Goal: Task Accomplishment & Management: Manage account settings

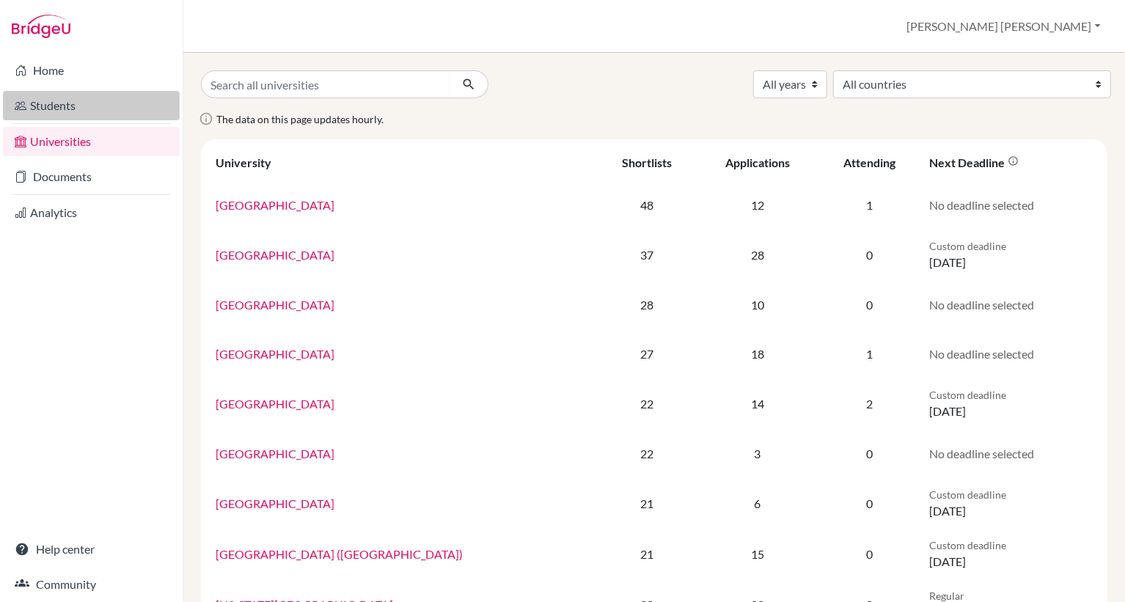
click at [73, 106] on link "Students" at bounding box center [91, 105] width 177 height 29
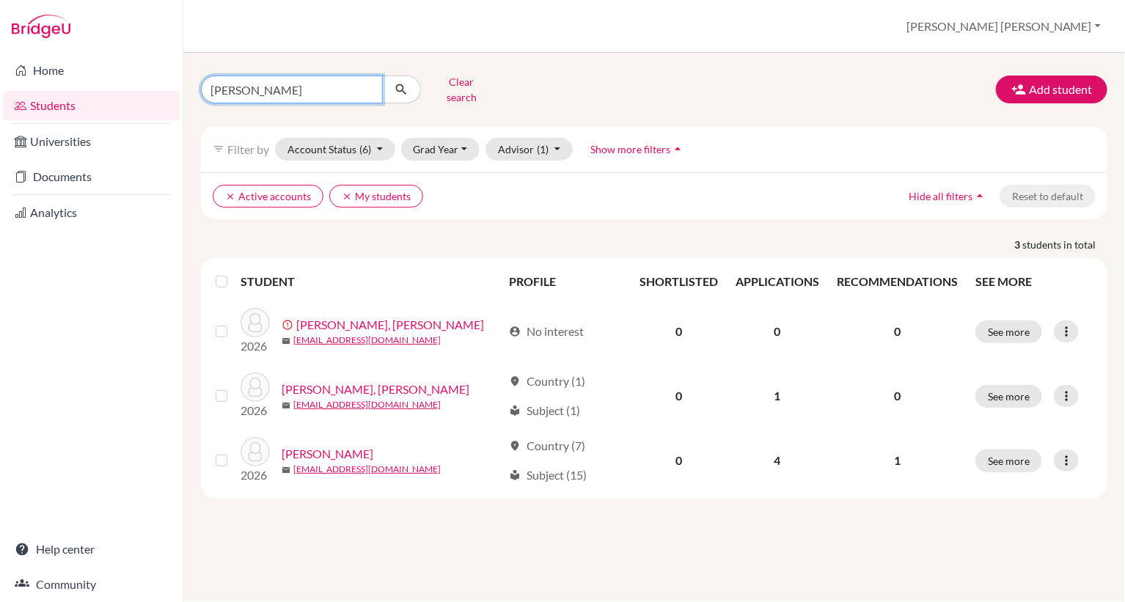
click at [249, 87] on input "jackson" at bounding box center [292, 90] width 182 height 28
type input "j"
type input "aditya"
click button "submit" at bounding box center [401, 90] width 39 height 28
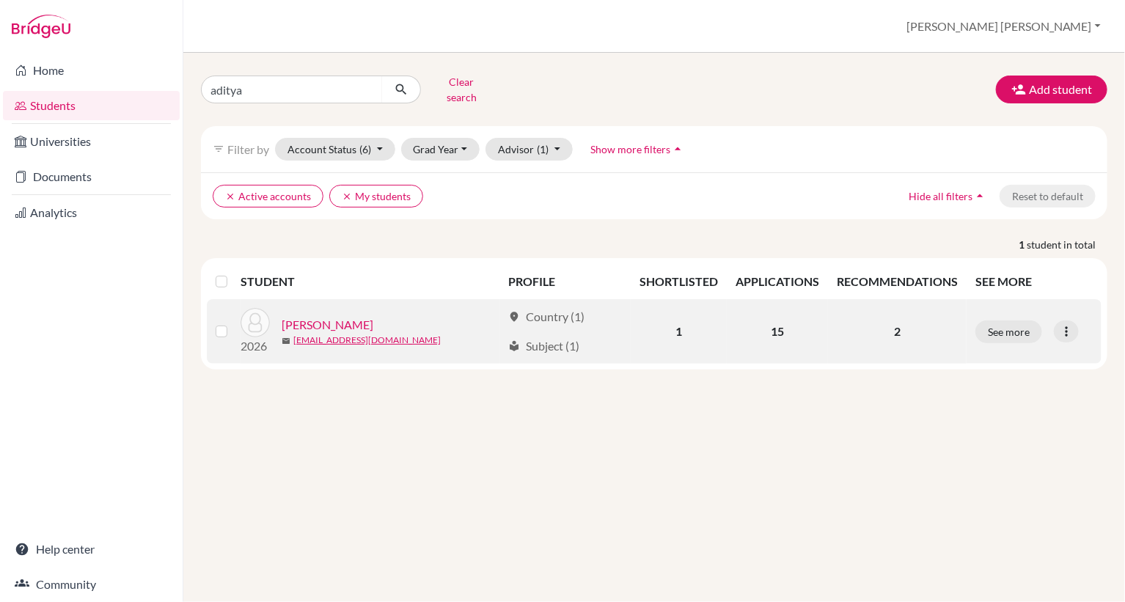
click at [310, 316] on link "[PERSON_NAME]" at bounding box center [328, 325] width 92 height 18
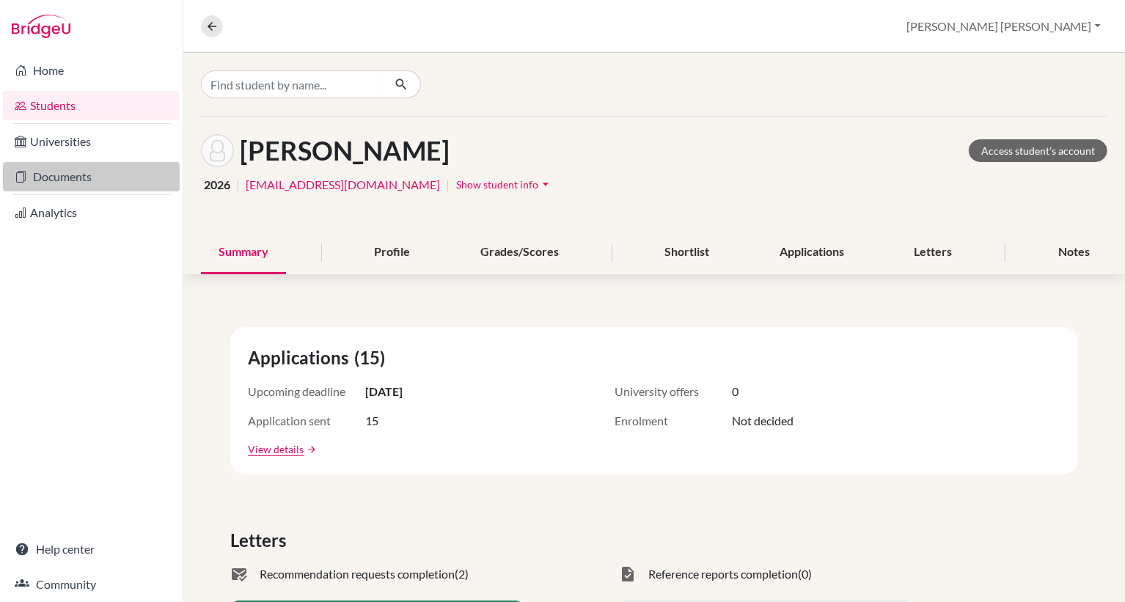
click at [70, 177] on link "Documents" at bounding box center [91, 176] width 177 height 29
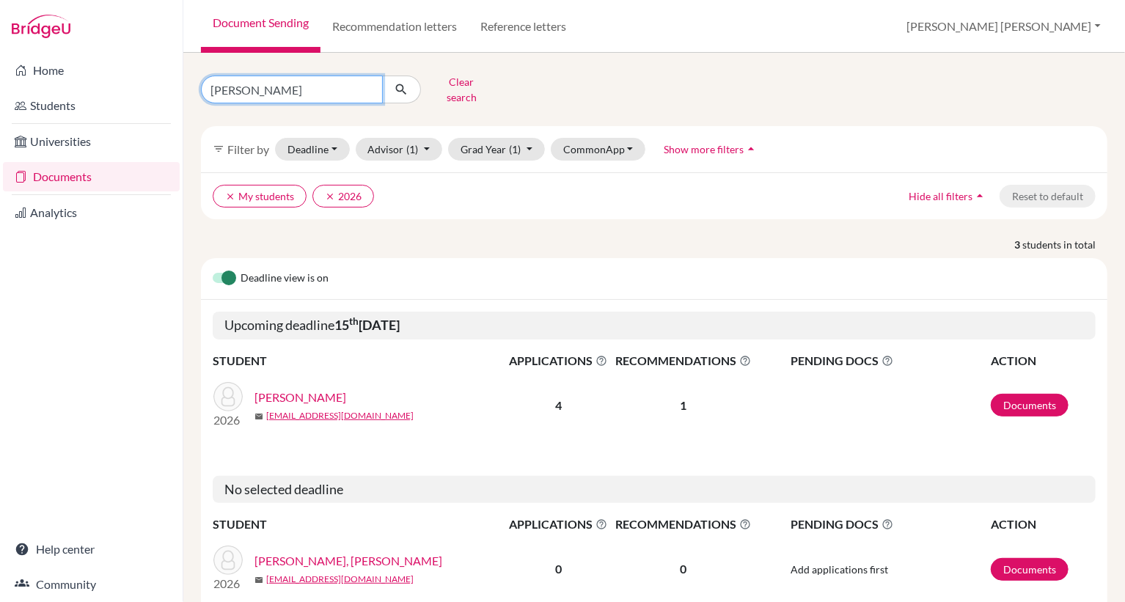
click at [249, 84] on input "jackson" at bounding box center [292, 90] width 182 height 28
type input "j"
type input "aditya"
click button "submit" at bounding box center [401, 90] width 39 height 28
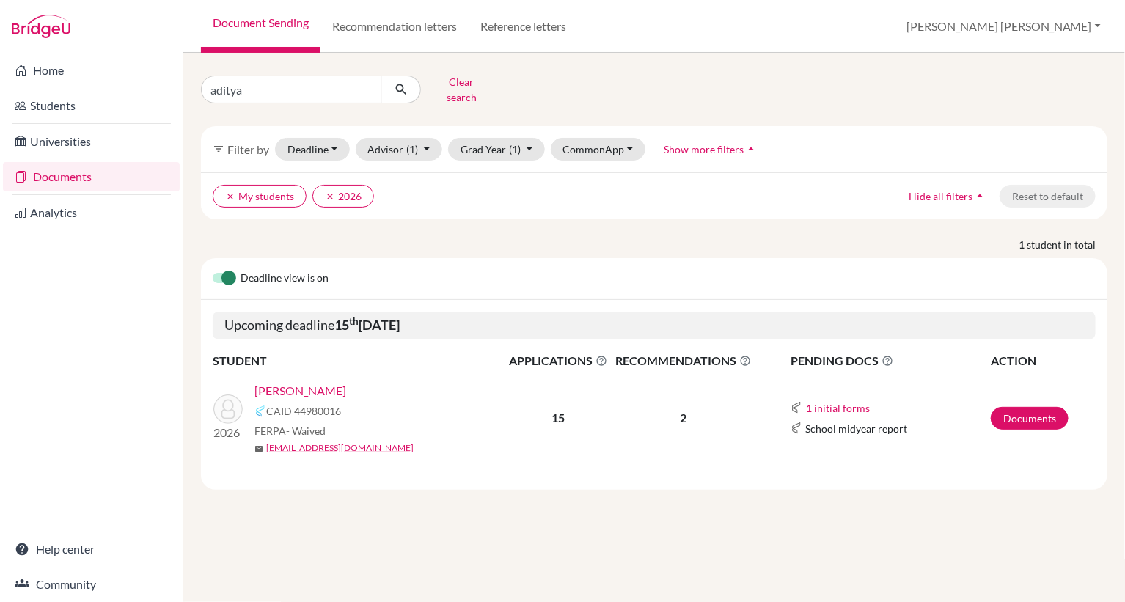
click at [288, 382] on link "Koradia, Aditya" at bounding box center [301, 391] width 92 height 18
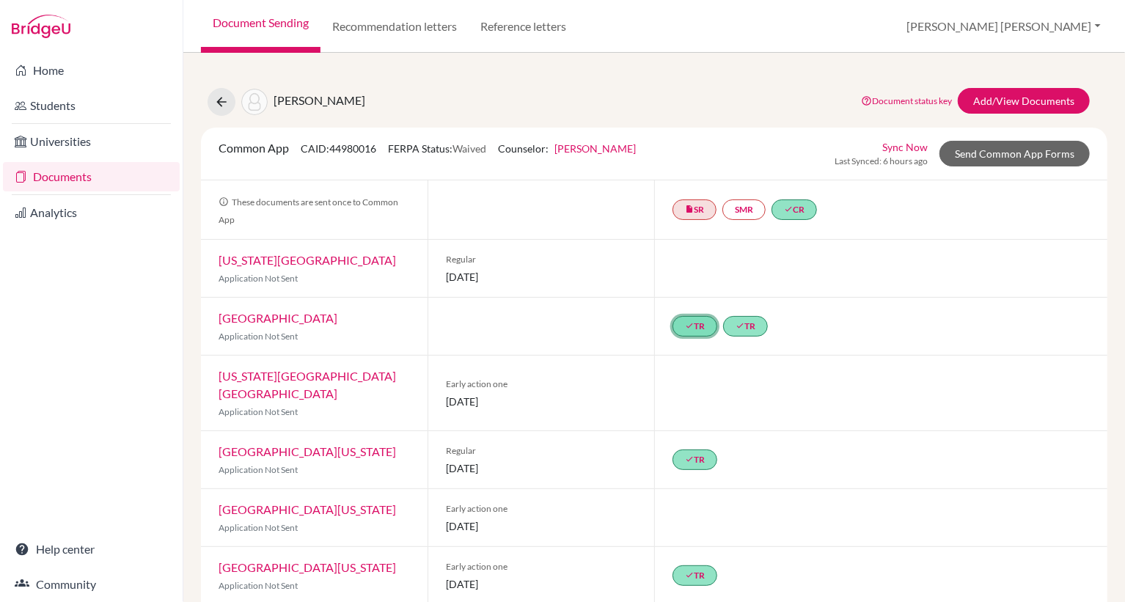
click at [692, 326] on icon "done" at bounding box center [689, 325] width 9 height 9
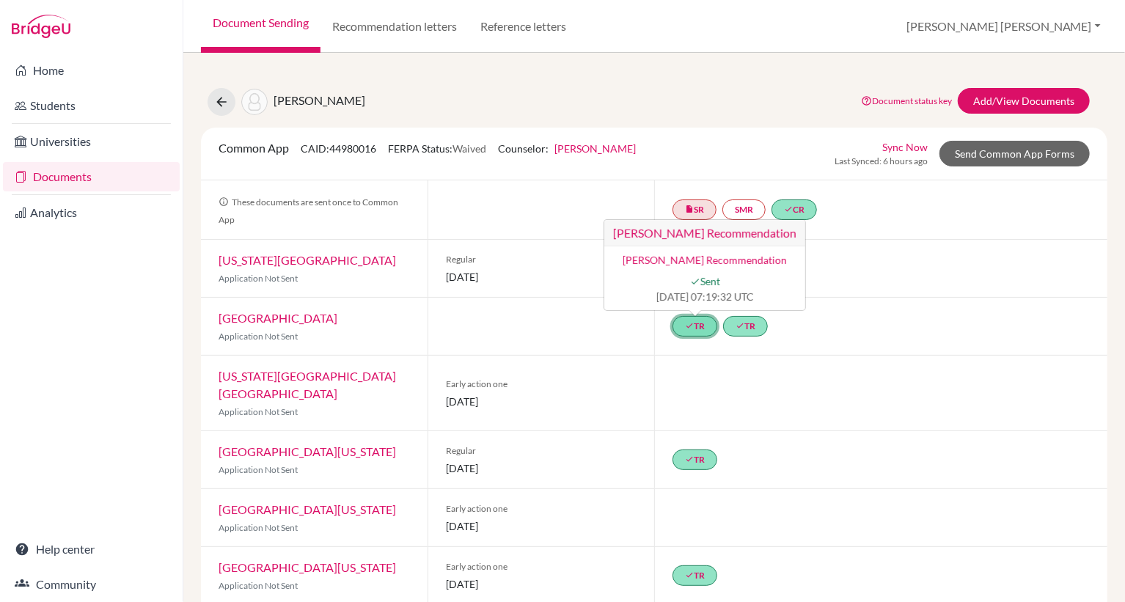
click at [692, 326] on icon "done" at bounding box center [689, 325] width 9 height 9
click at [745, 323] on link "done TR" at bounding box center [745, 326] width 45 height 21
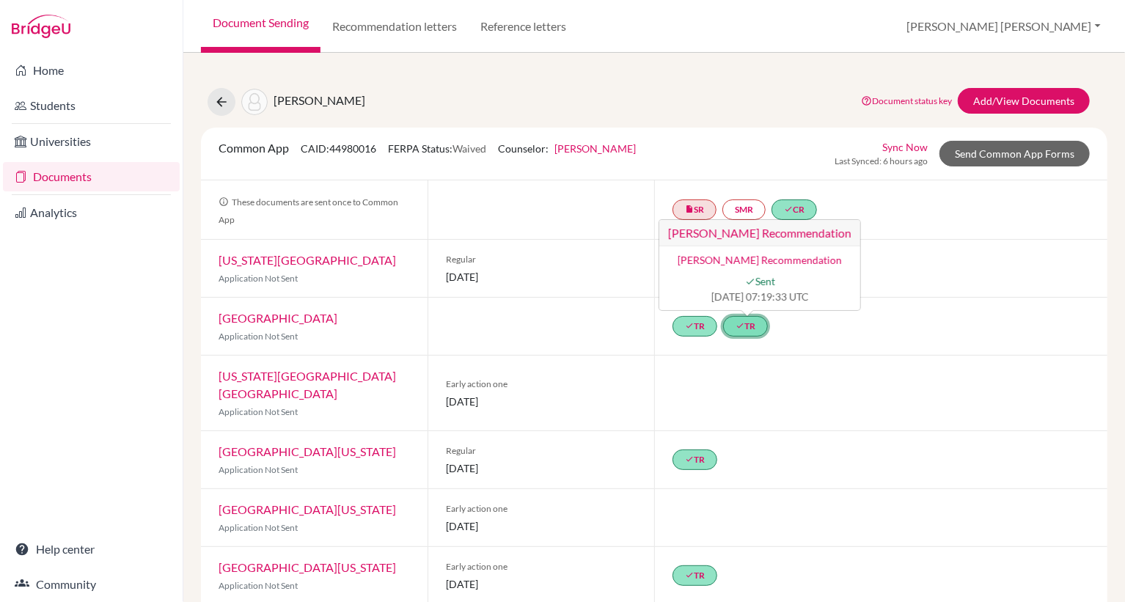
click at [745, 323] on link "done TR [PERSON_NAME] Recommendation [PERSON_NAME] Recommendation done Sent [DA…" at bounding box center [745, 326] width 45 height 21
click at [801, 207] on link "done CR" at bounding box center [794, 210] width 45 height 21
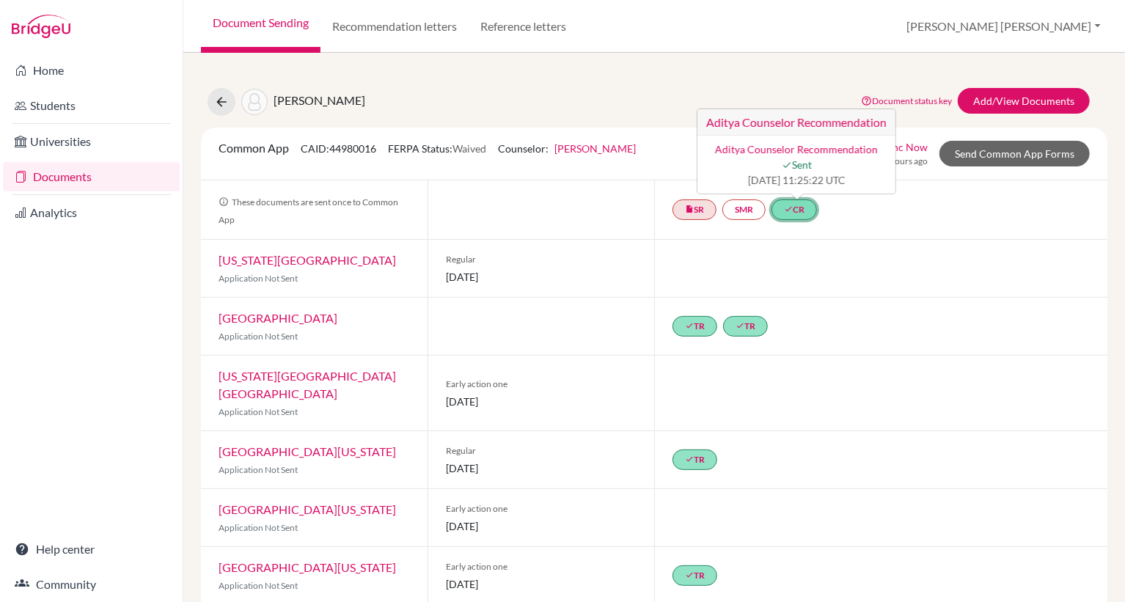
click at [801, 207] on link "done CR [PERSON_NAME] Recommendation [PERSON_NAME] Recommendation done Sent [DA…" at bounding box center [794, 210] width 45 height 21
click at [695, 208] on link "insert_drive_file SR" at bounding box center [695, 210] width 44 height 21
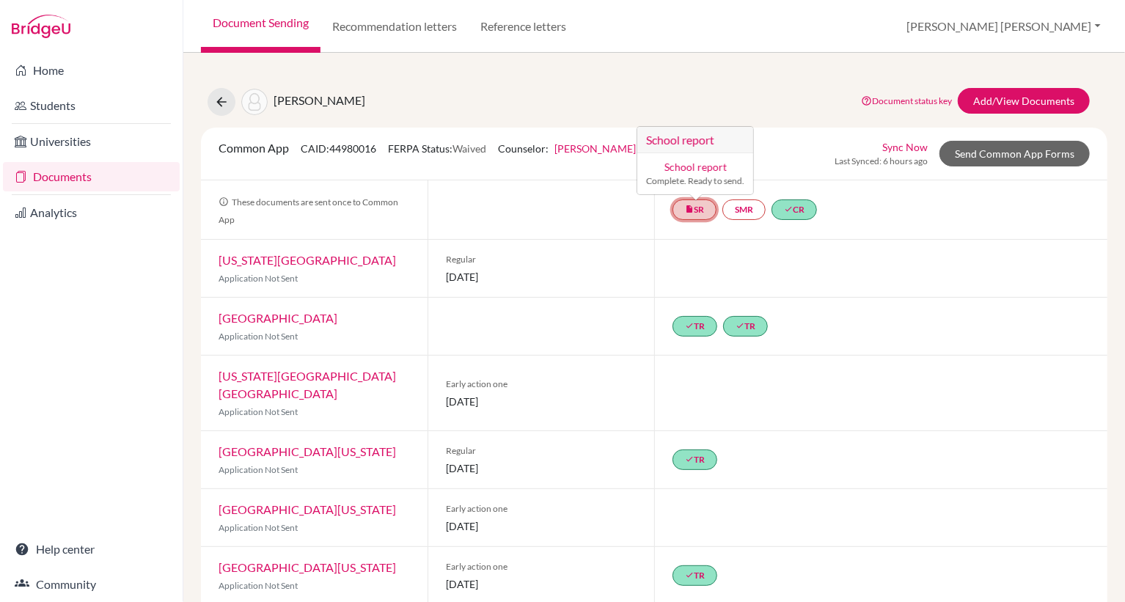
click at [695, 208] on link "insert_drive_file SR School report School report Complete. Ready to send." at bounding box center [695, 210] width 44 height 21
